Goal: Information Seeking & Learning: Learn about a topic

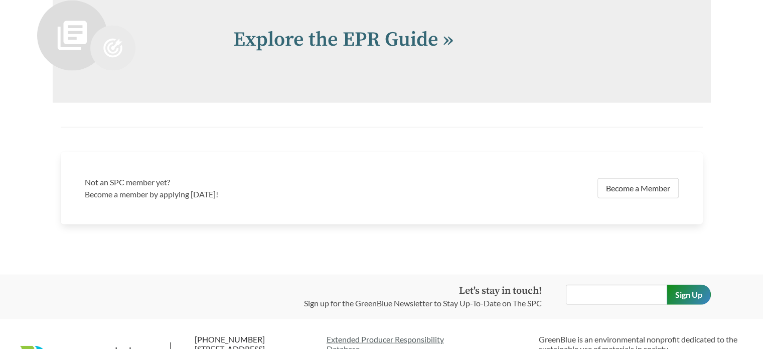
scroll to position [2108, 0]
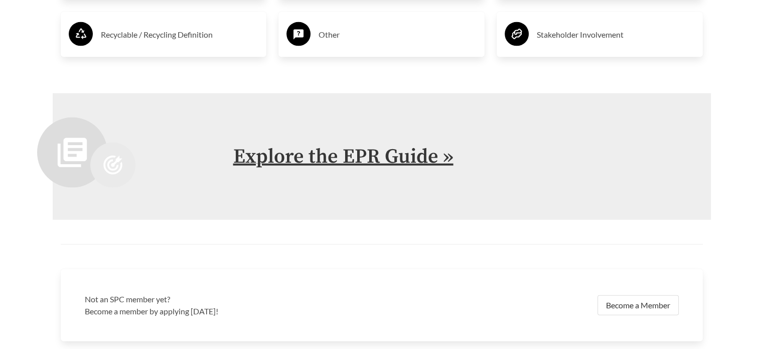
click at [399, 160] on link "Explore the EPR Guide »" at bounding box center [343, 156] width 220 height 25
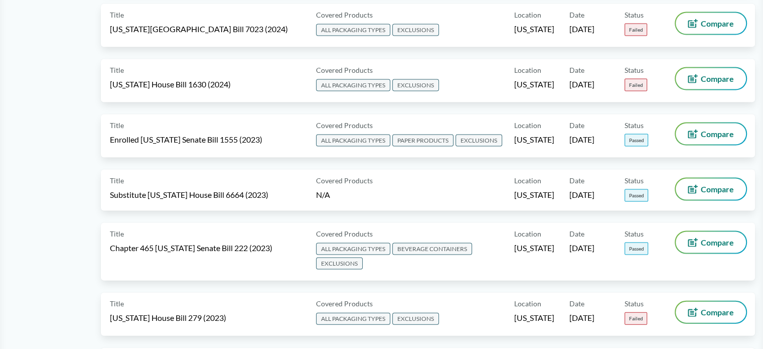
scroll to position [2225, 0]
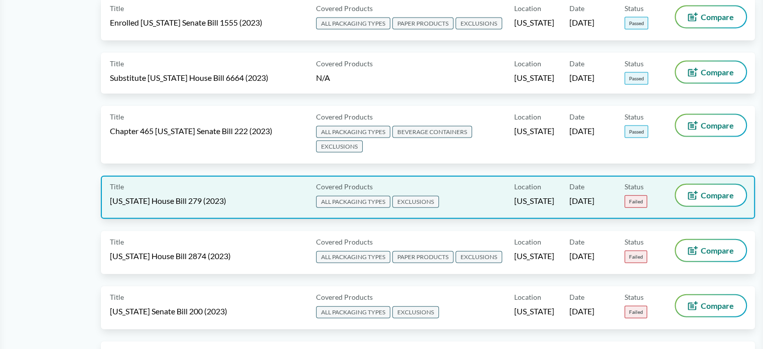
click at [463, 185] on div "Covered Products ALL PACKAGING TYPES EXCLUSIONS" at bounding box center [413, 197] width 202 height 25
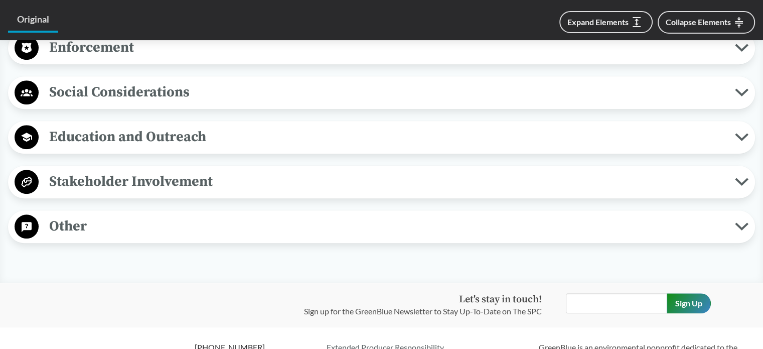
scroll to position [1044, 0]
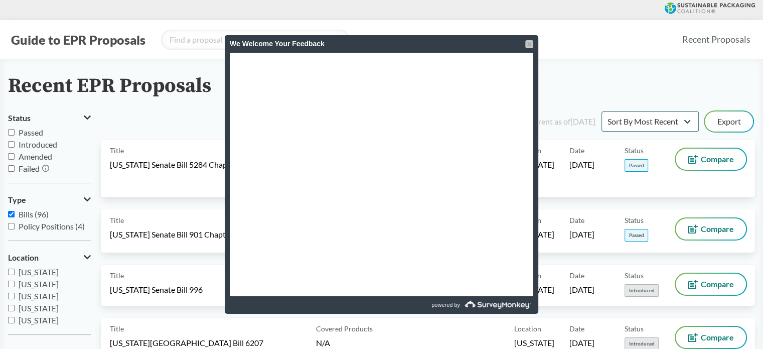
click at [527, 43] on div at bounding box center [530, 44] width 8 height 8
